Goal: Task Accomplishment & Management: Manage account settings

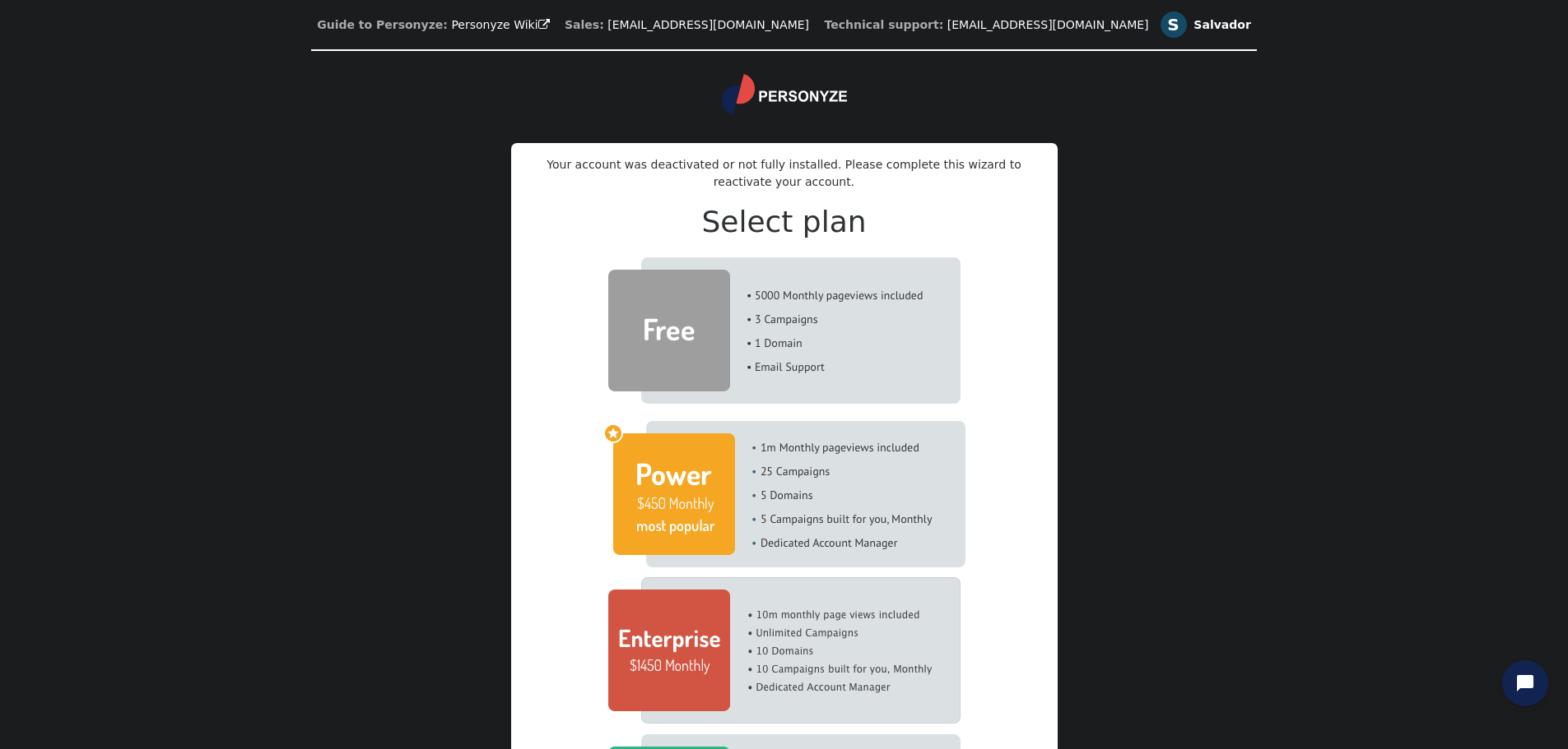
click at [1193, 29] on div "Salvador" at bounding box center [1221, 25] width 57 height 14
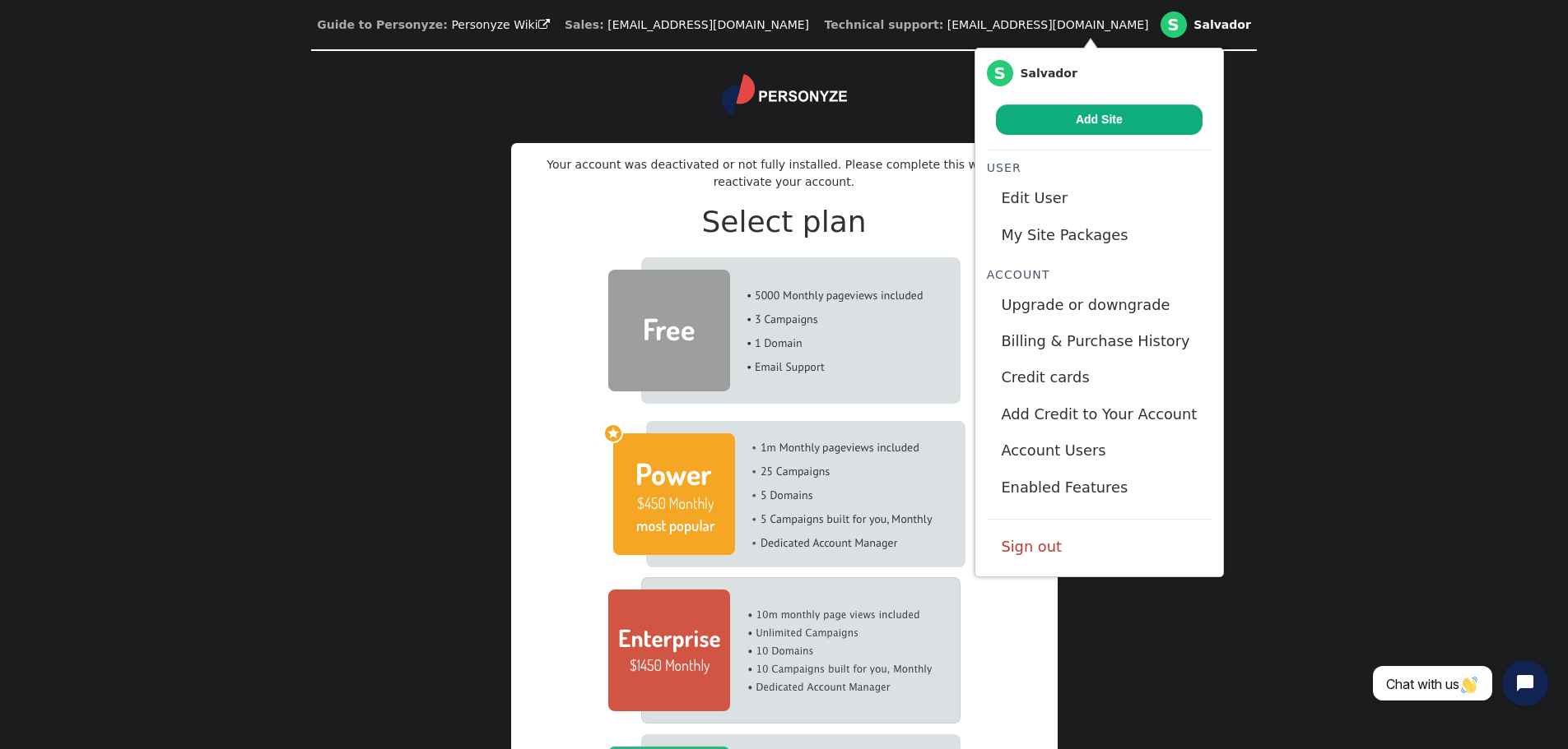
drag, startPoint x: 1028, startPoint y: 555, endPoint x: 849, endPoint y: 70, distance: 517.0
click at [1028, 555] on link "Sign out" at bounding box center [1098, 547] width 225 height 37
